Goal: Task Accomplishment & Management: Complete application form

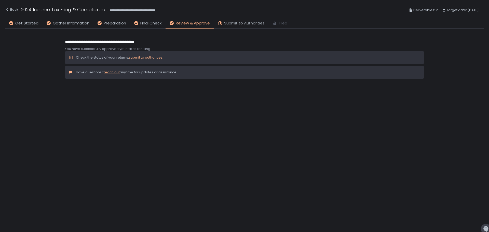
click at [234, 21] on span "Submit to Authorities" at bounding box center [244, 23] width 40 height 6
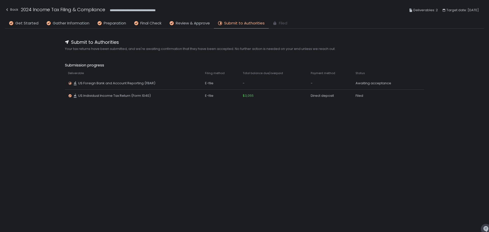
click at [182, 19] on div "**********" at bounding box center [244, 10] width 479 height 20
click at [183, 22] on span "Review & Approve" at bounding box center [193, 23] width 34 height 6
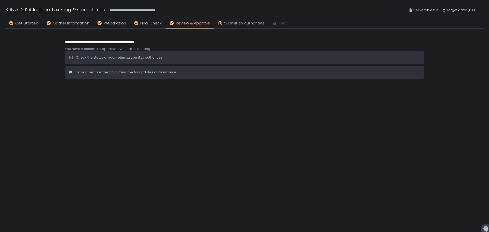
click at [238, 22] on span "Submit to Authorities" at bounding box center [244, 23] width 40 height 6
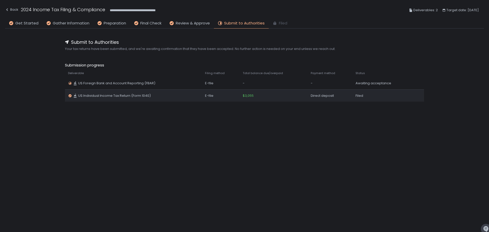
click at [353, 95] on td "Filed" at bounding box center [382, 95] width 61 height 12
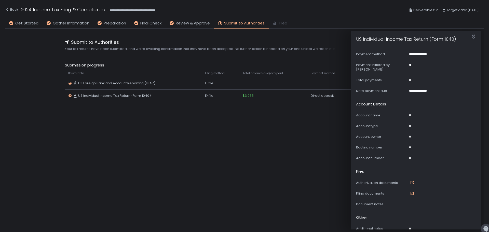
scroll to position [255, 0]
click at [471, 36] on icon "button" at bounding box center [473, 36] width 5 height 5
